Goal: Information Seeking & Learning: Learn about a topic

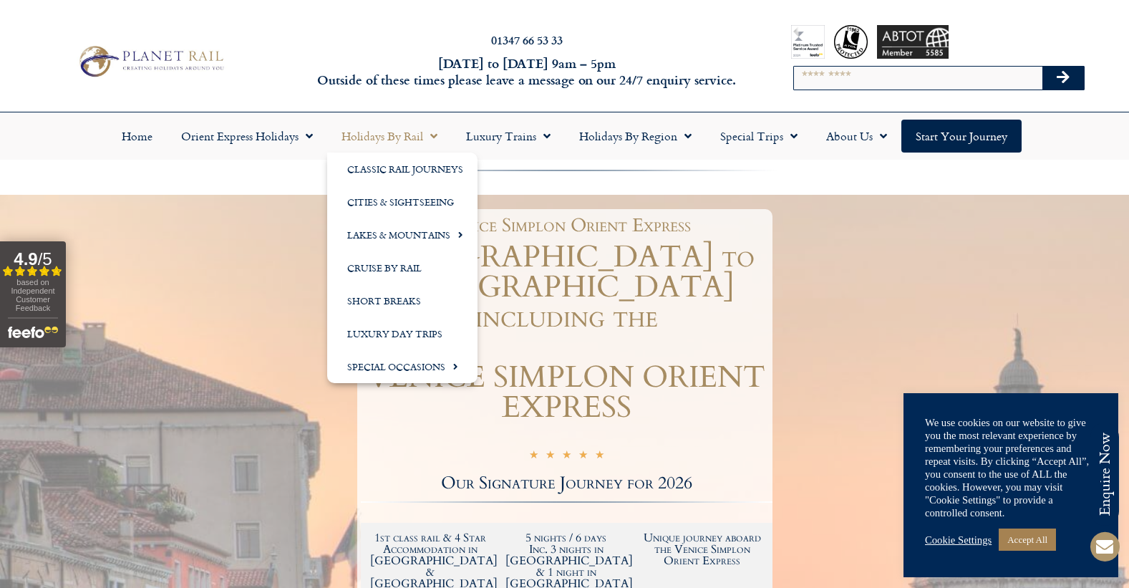
click at [380, 138] on link "Holidays by Rail" at bounding box center [389, 136] width 125 height 33
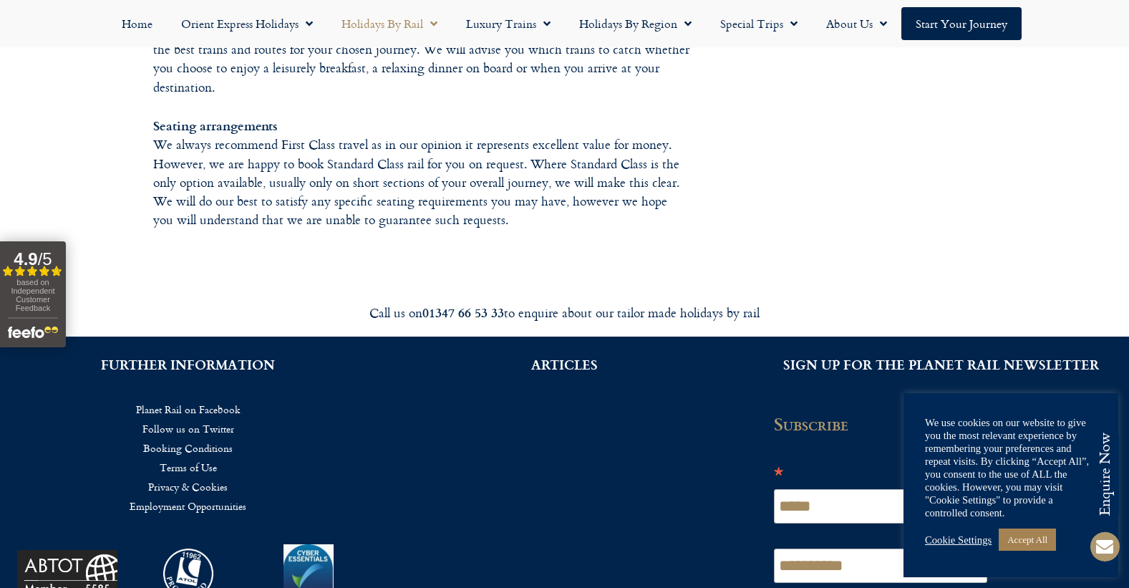
scroll to position [2200, 0]
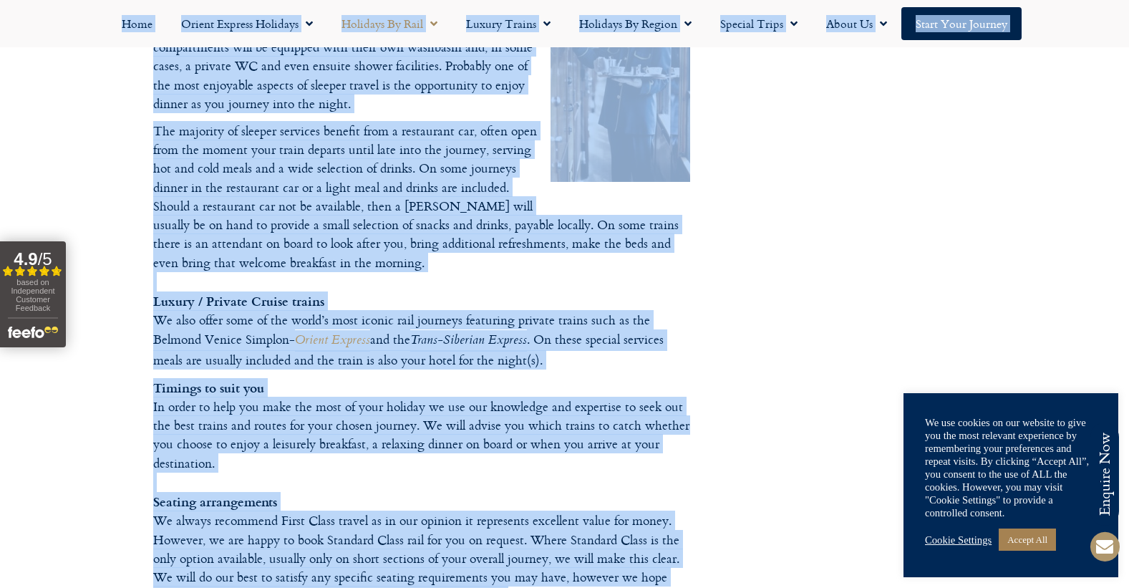
drag, startPoint x: 1066, startPoint y: 49, endPoint x: 1067, endPoint y: -53, distance: 102.4
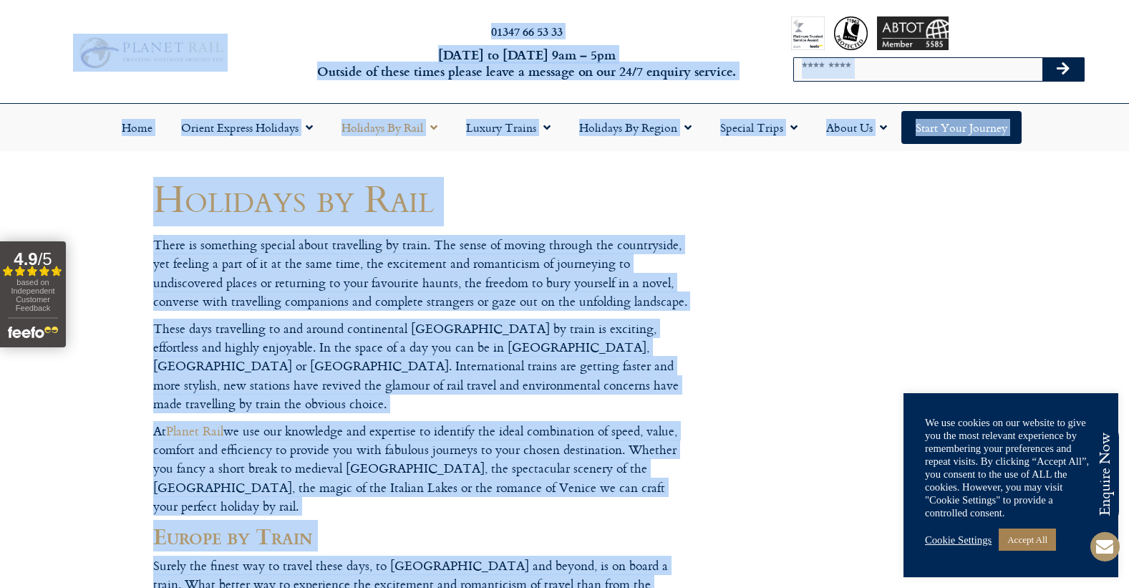
scroll to position [0, 0]
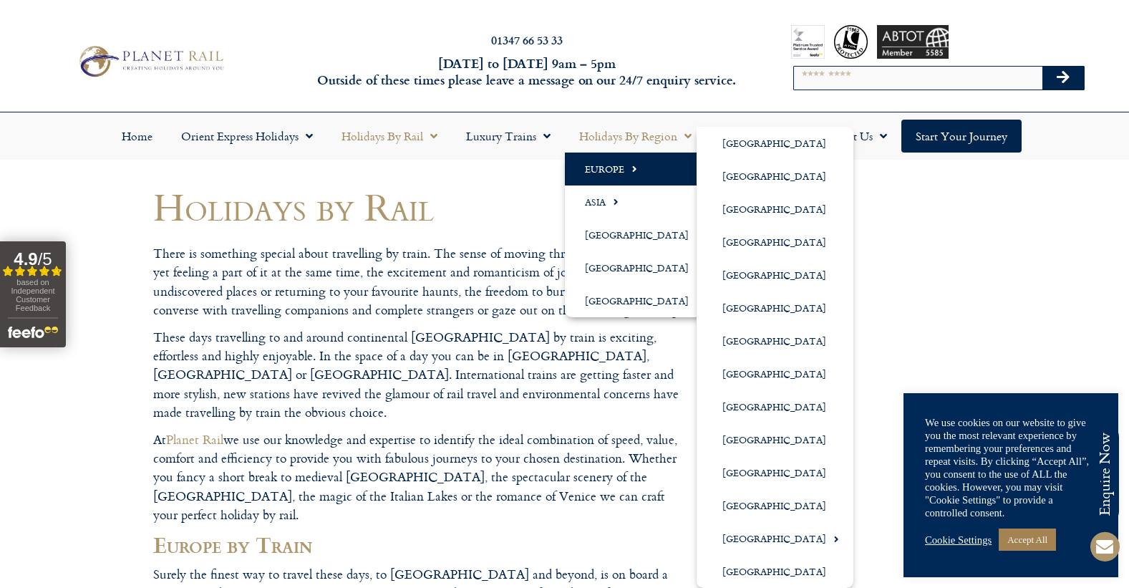
click at [616, 168] on link "Europe" at bounding box center [640, 168] width 151 height 33
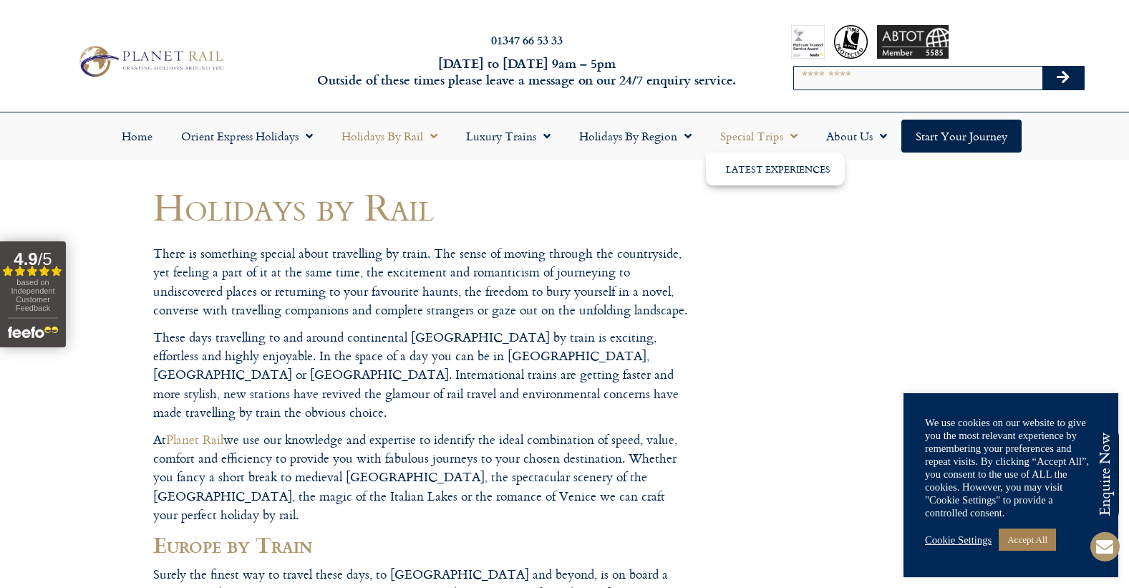
click at [753, 138] on link "Special Trips" at bounding box center [759, 136] width 106 height 33
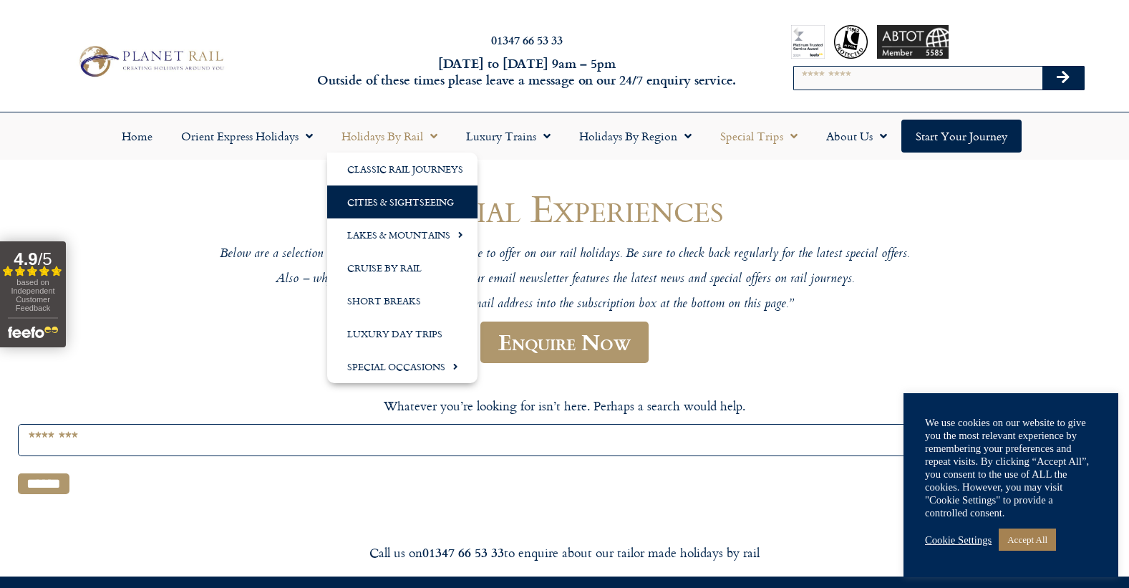
click at [392, 199] on link "Cities & Sightseeing" at bounding box center [402, 201] width 150 height 33
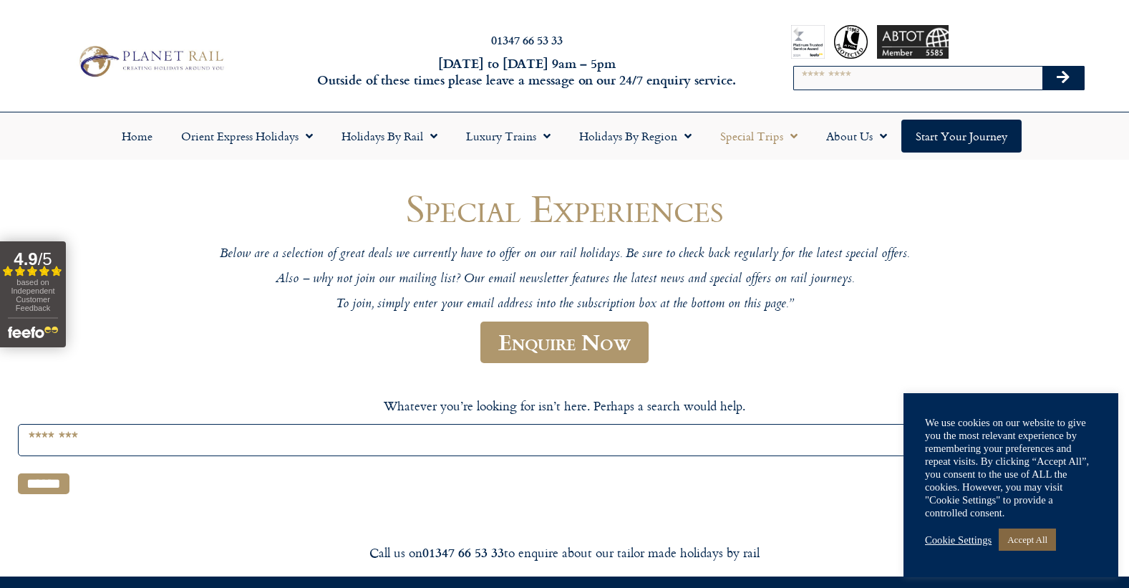
click at [1013, 541] on link "Accept All" at bounding box center [1027, 539] width 57 height 22
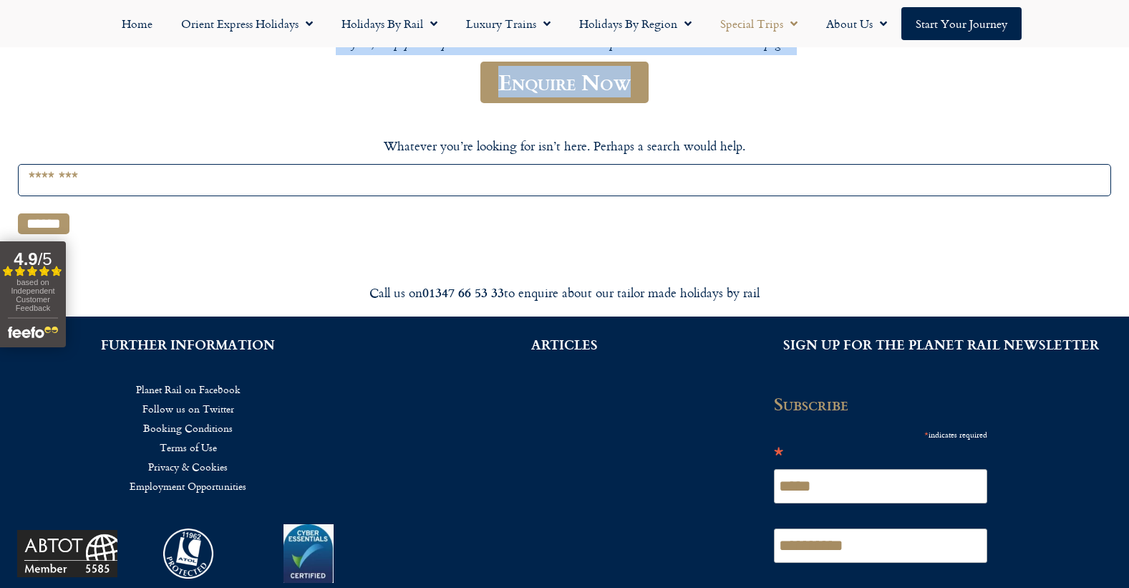
scroll to position [57, 0]
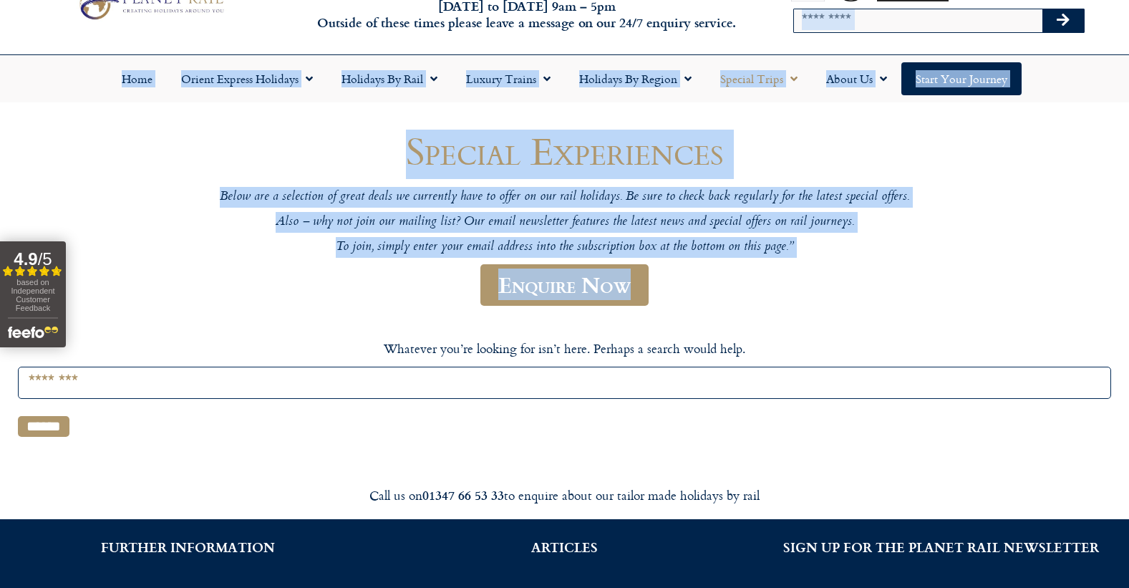
drag, startPoint x: 1114, startPoint y: 110, endPoint x: 1142, endPoint y: 1, distance: 113.0
click at [1128, 1] on html "01347 66 53 33 Monday to Friday 9am – 5pm Outside of these times please leave a…" at bounding box center [564, 442] width 1129 height 999
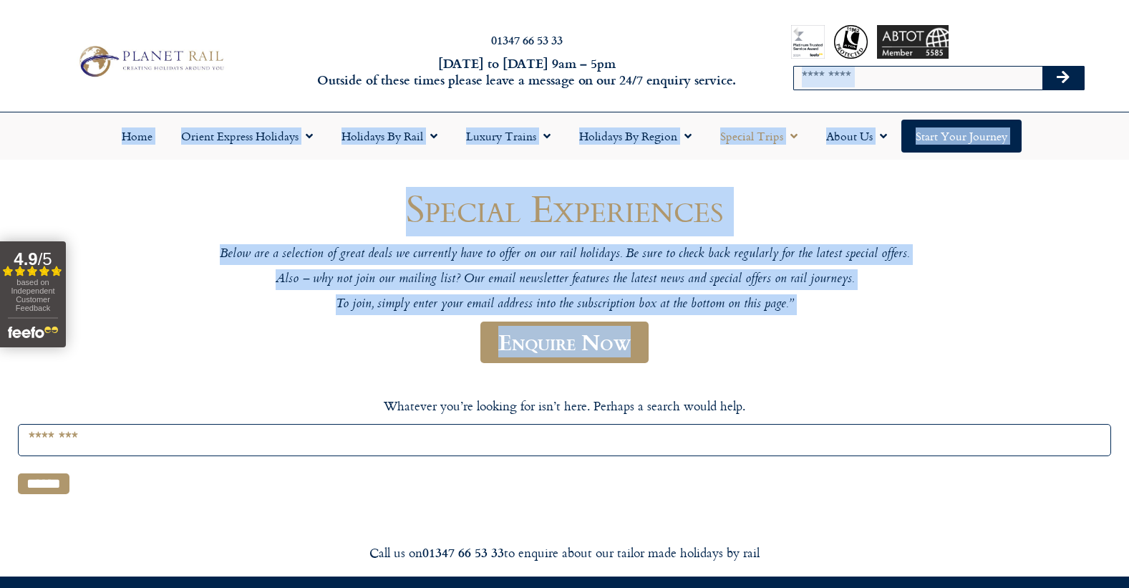
click at [998, 195] on div "Special Experiences Below are a selection of great deals we currently have to o…" at bounding box center [564, 340] width 1093 height 306
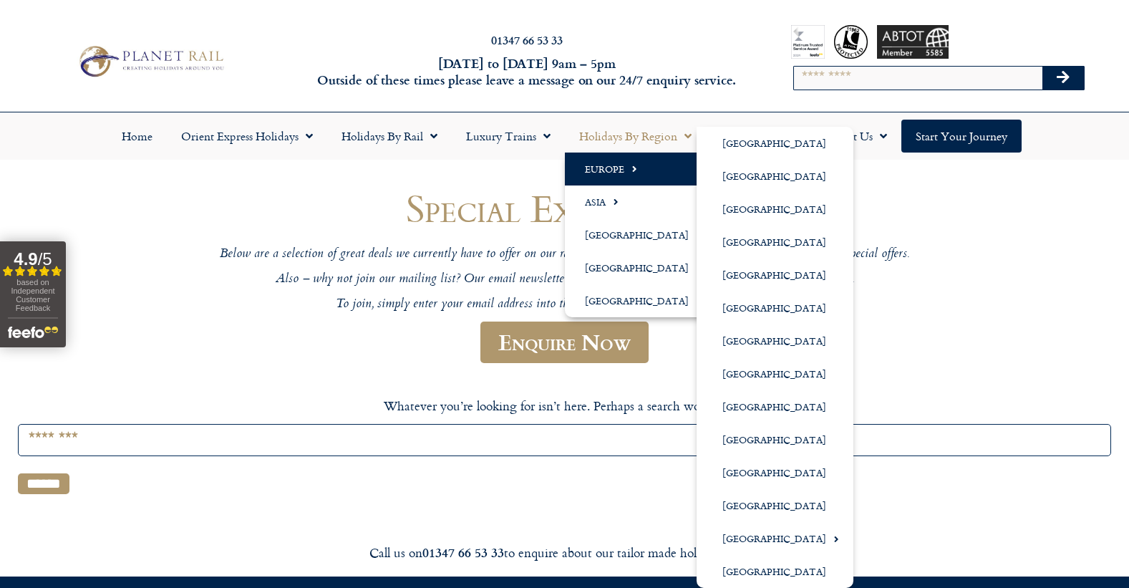
click at [619, 165] on link "Europe" at bounding box center [640, 168] width 151 height 33
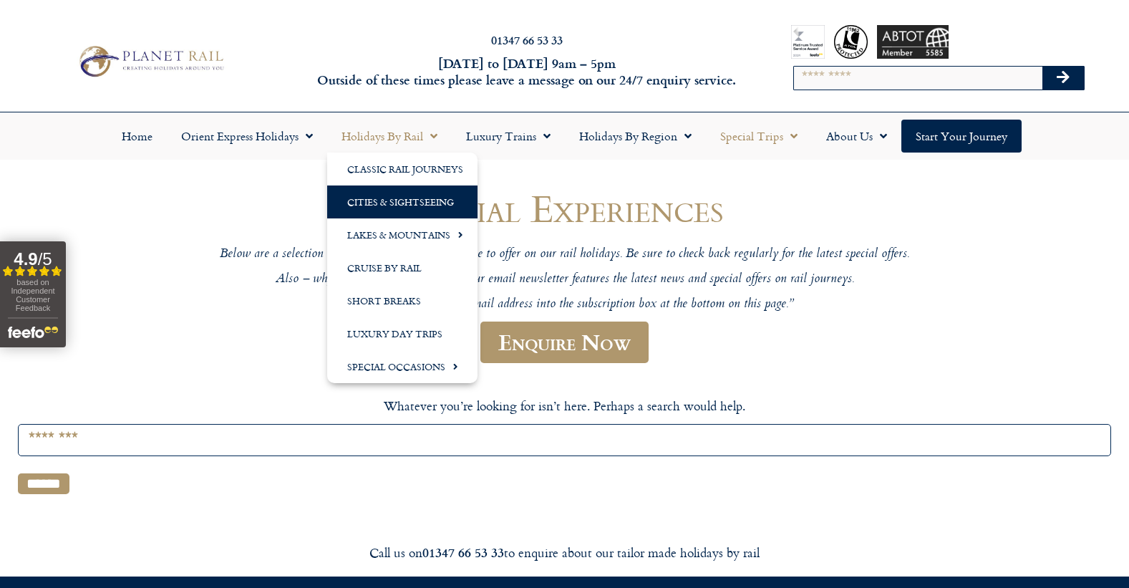
click at [389, 201] on link "Cities & Sightseeing" at bounding box center [402, 201] width 150 height 33
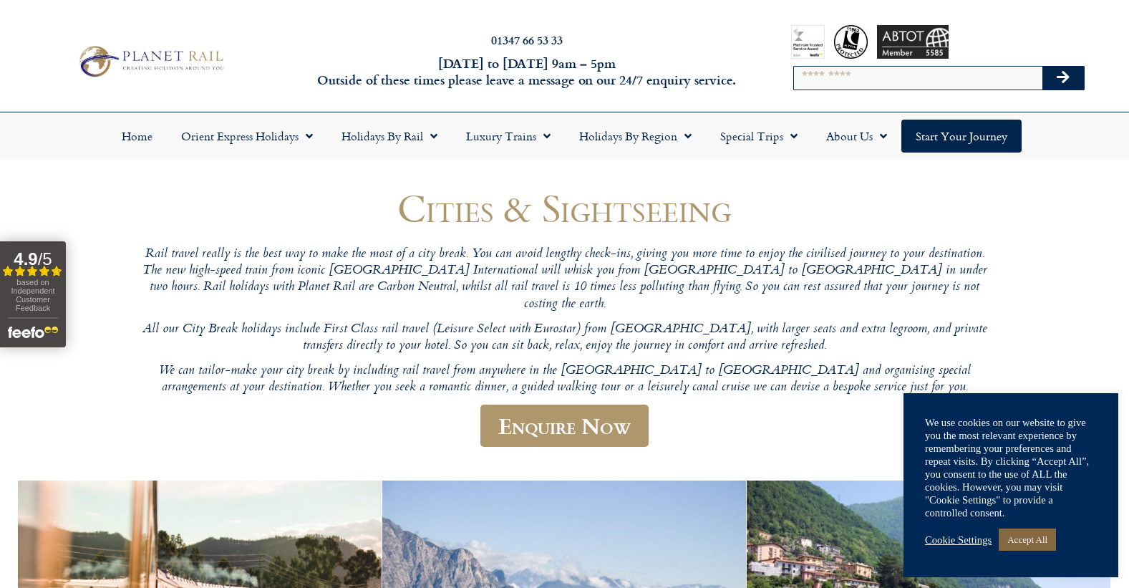
click at [1048, 543] on link "Accept All" at bounding box center [1027, 539] width 57 height 22
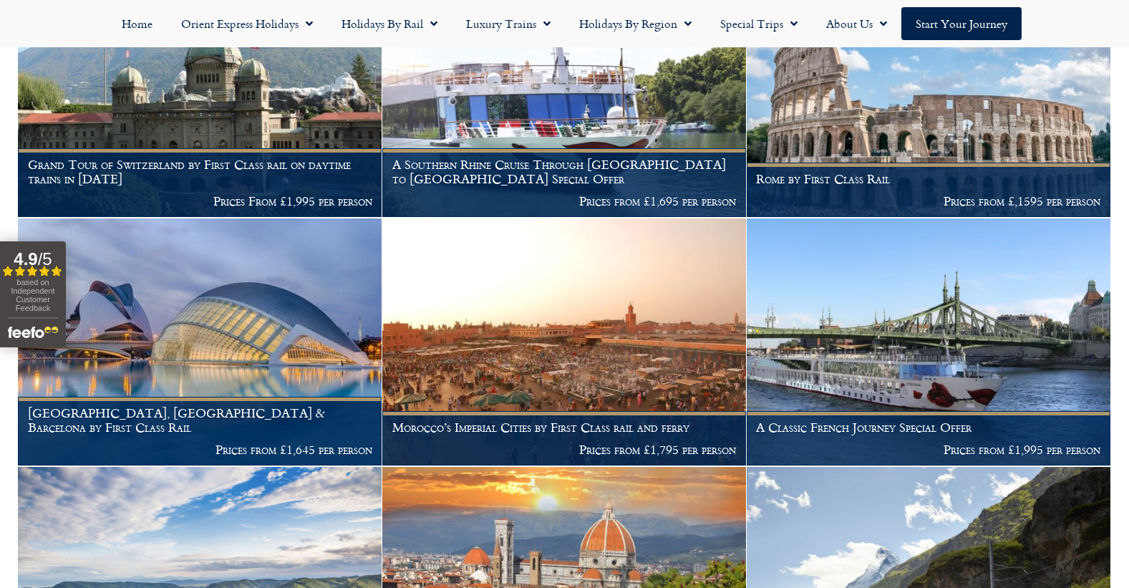
scroll to position [1559, 0]
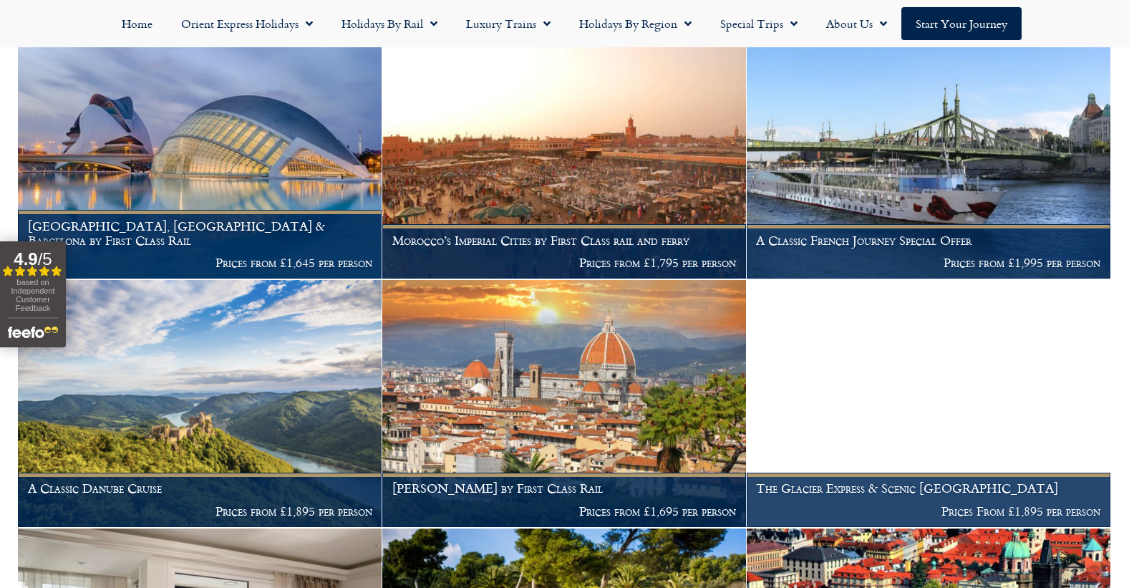
scroll to position [1672, 0]
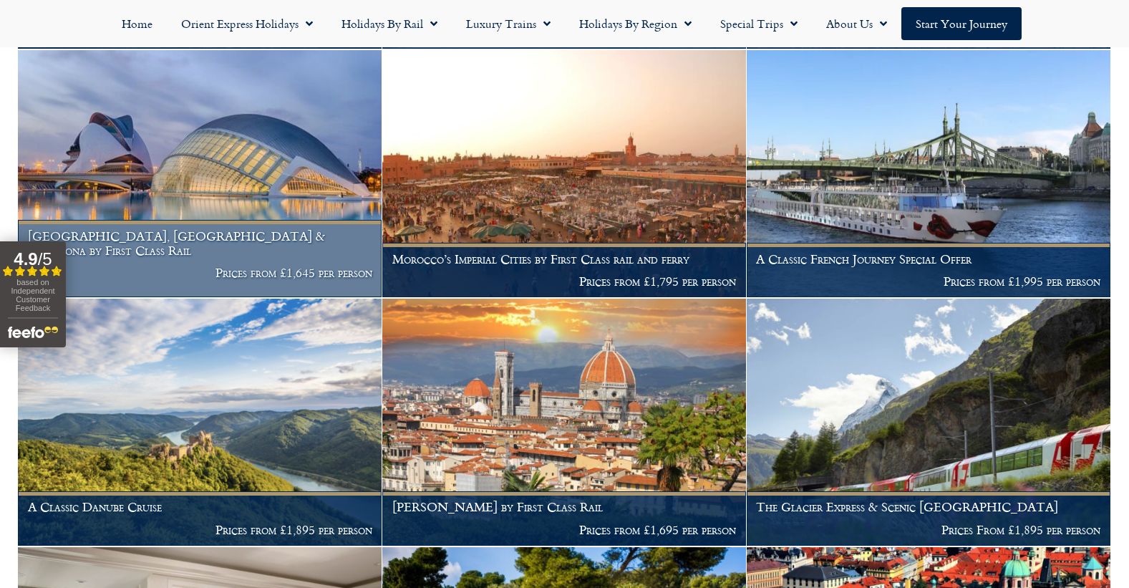
click at [160, 180] on img at bounding box center [200, 173] width 364 height 247
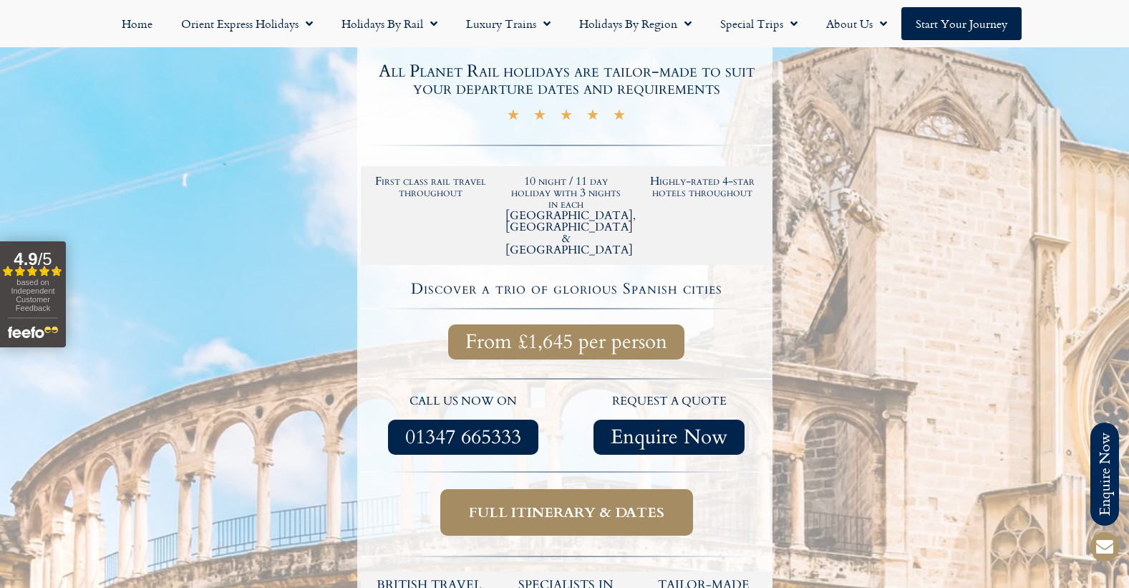
scroll to position [319, 0]
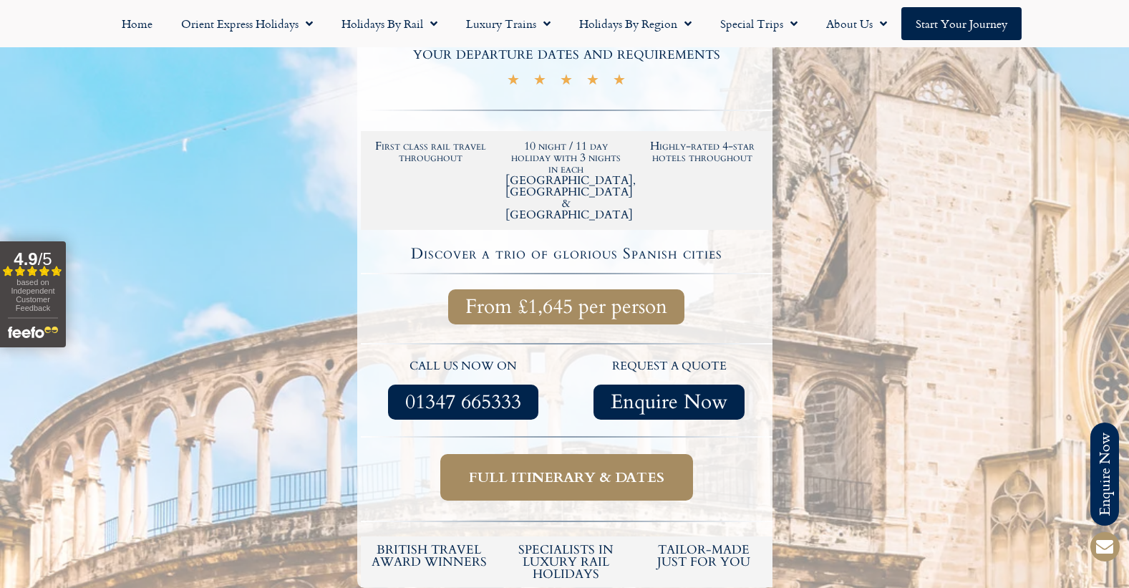
click at [534, 468] on span "Full itinerary & dates" at bounding box center [566, 477] width 195 height 18
click at [535, 468] on span "Full itinerary & dates" at bounding box center [566, 477] width 195 height 18
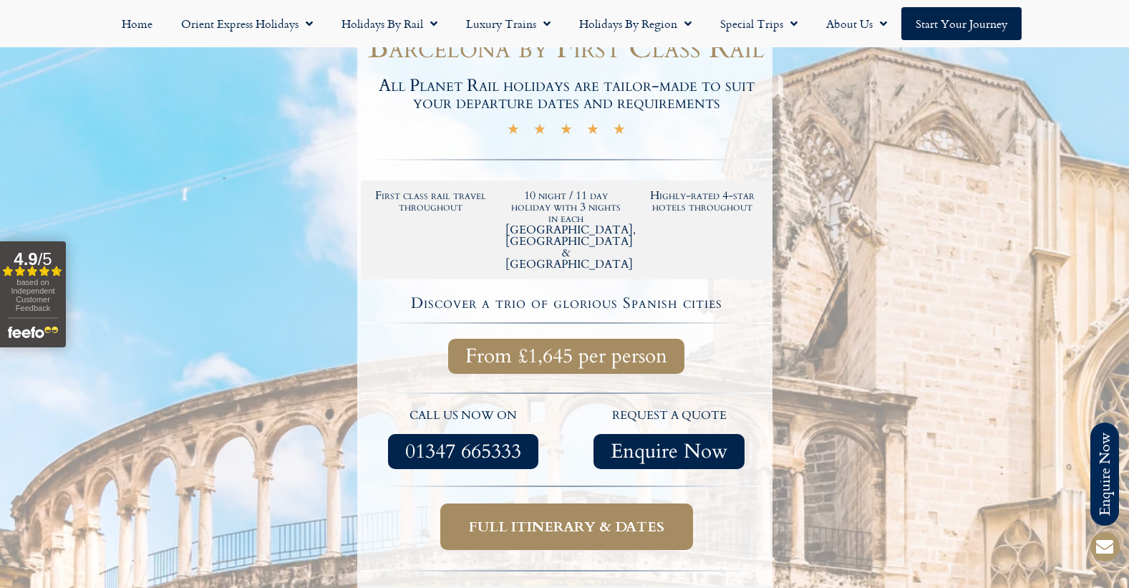
scroll to position [262, 0]
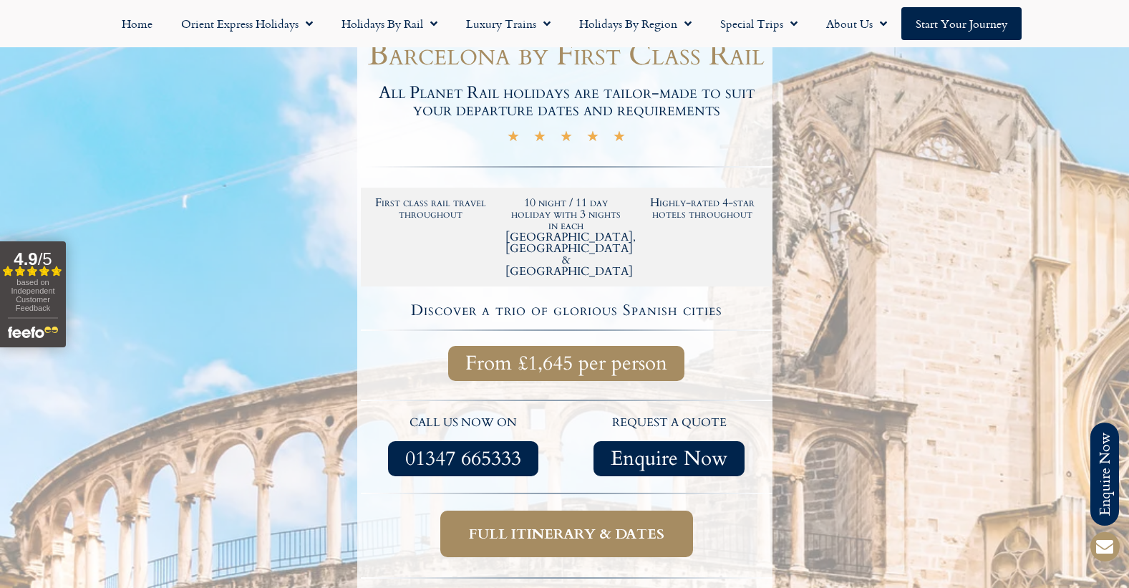
click at [1078, 61] on div at bounding box center [564, 296] width 1129 height 726
drag, startPoint x: 1078, startPoint y: 61, endPoint x: 1075, endPoint y: 54, distance: 7.5
click at [1075, 54] on div at bounding box center [564, 296] width 1129 height 726
drag, startPoint x: 1075, startPoint y: 51, endPoint x: 1072, endPoint y: 44, distance: 7.7
